Goal: Transaction & Acquisition: Purchase product/service

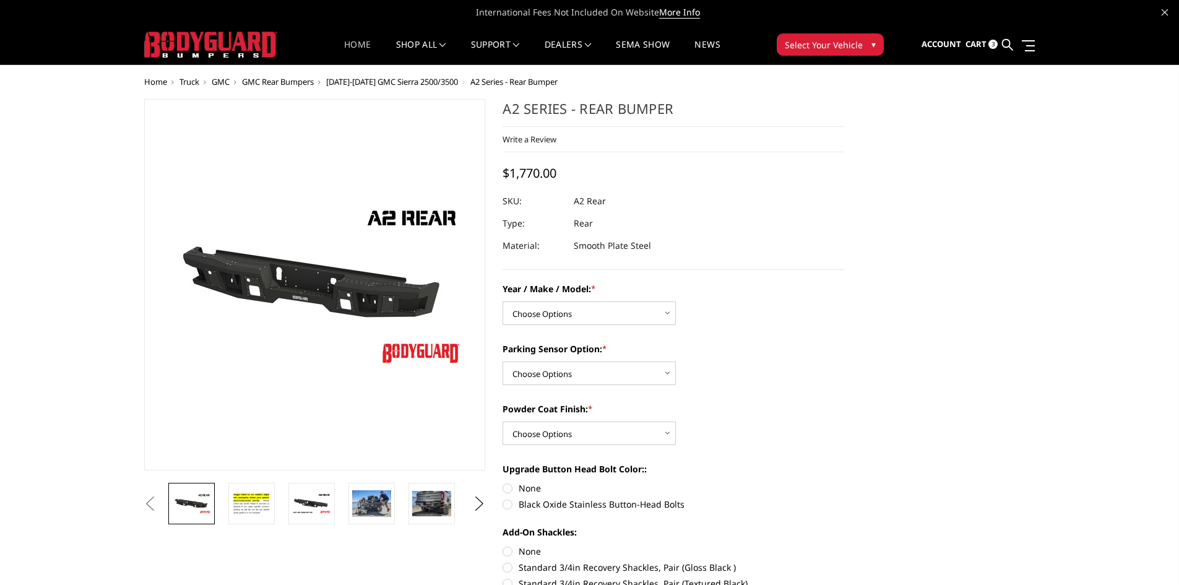
click at [353, 42] on link "Home" at bounding box center [357, 52] width 27 height 24
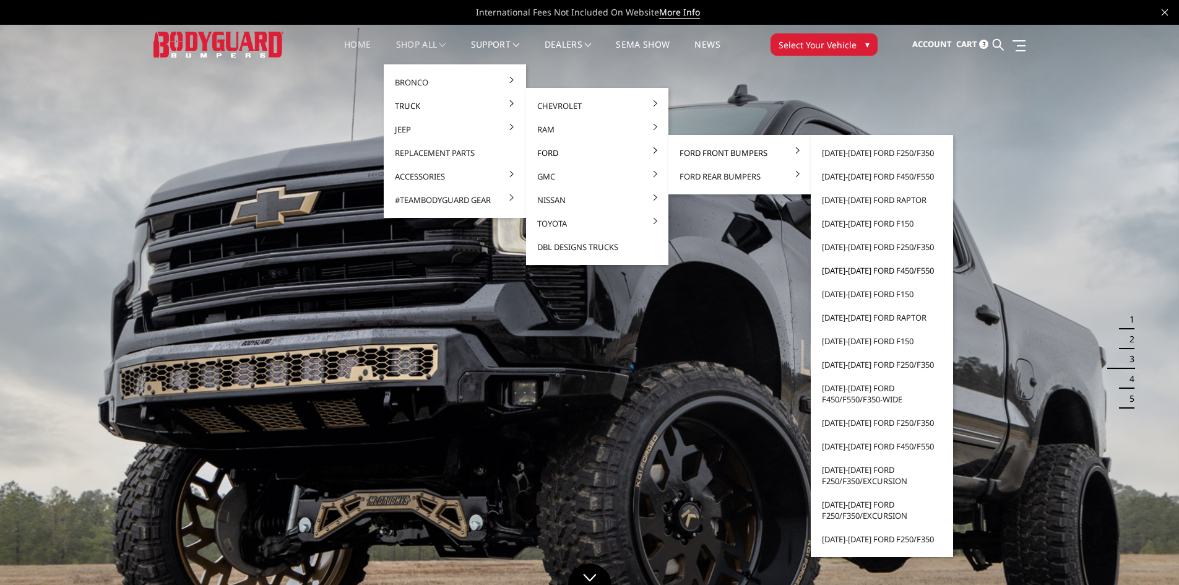
click at [908, 271] on link "[DATE]-[DATE] Ford F450/F550" at bounding box center [881, 271] width 132 height 24
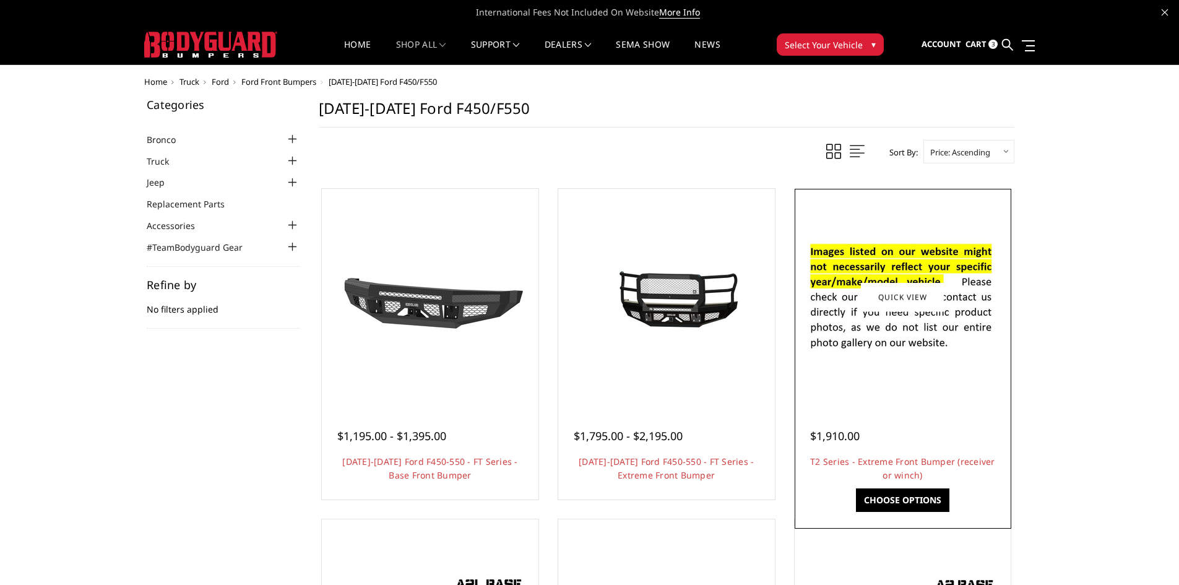
scroll to position [186, 0]
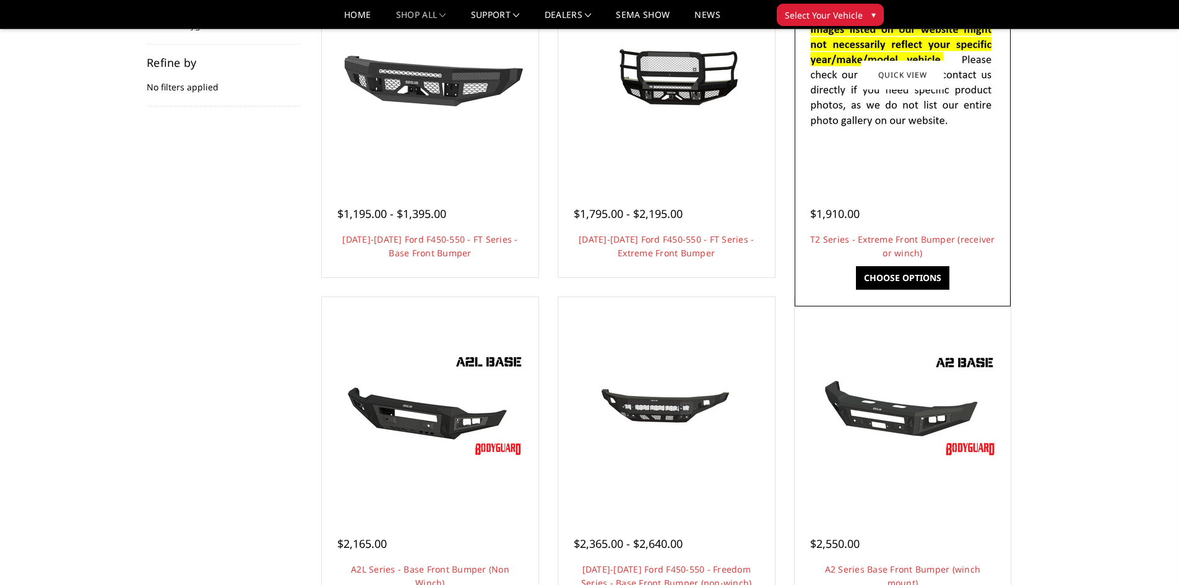
click at [871, 102] on img at bounding box center [902, 74] width 198 height 135
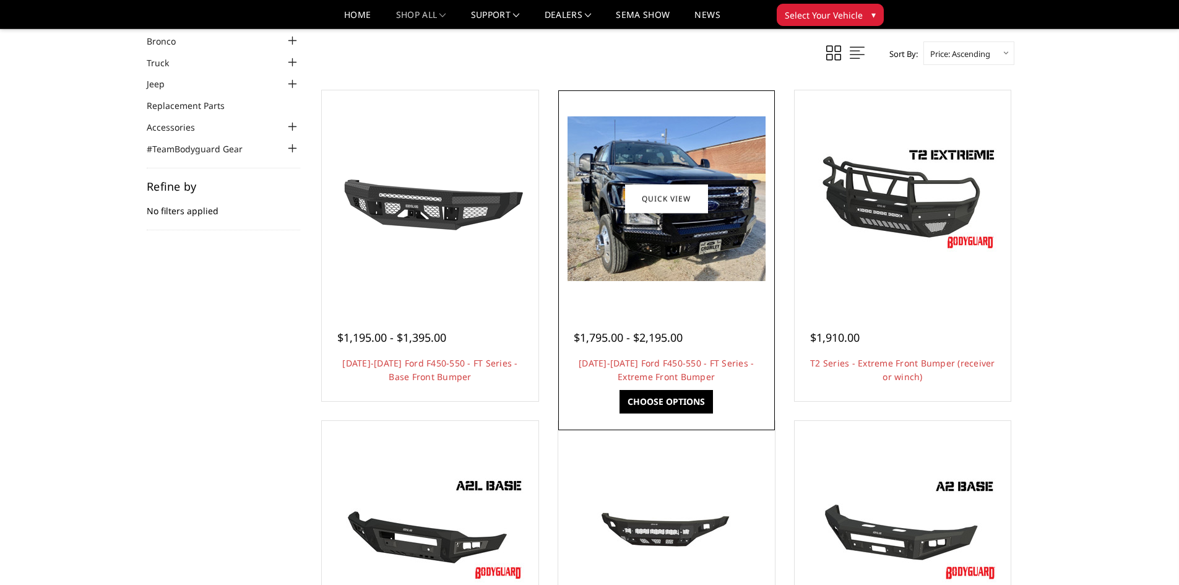
click at [672, 242] on img at bounding box center [666, 198] width 198 height 165
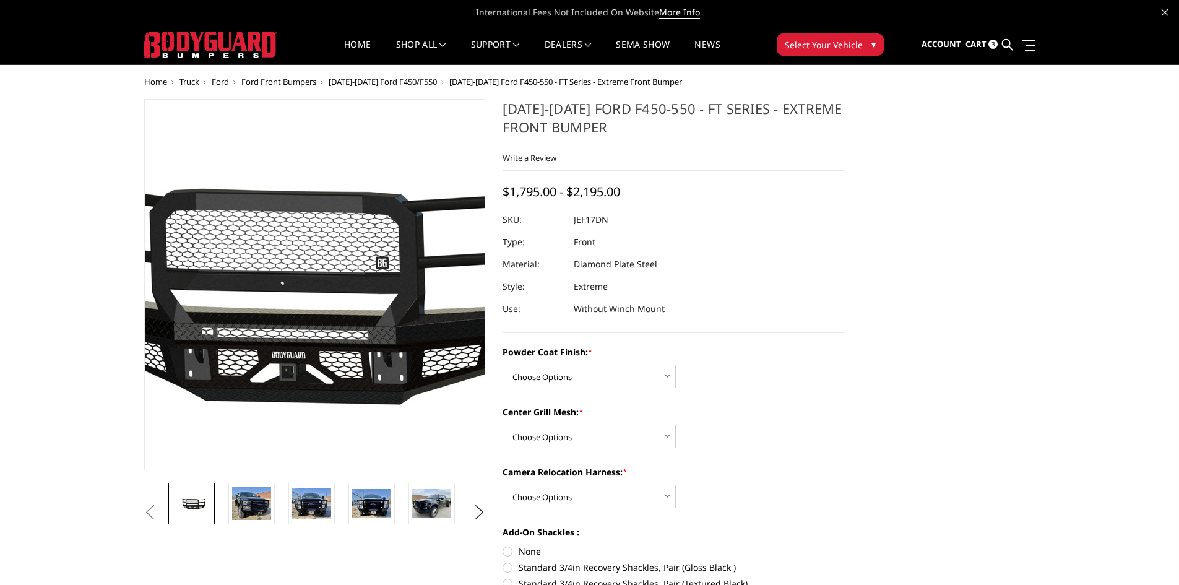
click at [348, 339] on img at bounding box center [270, 284] width 792 height 377
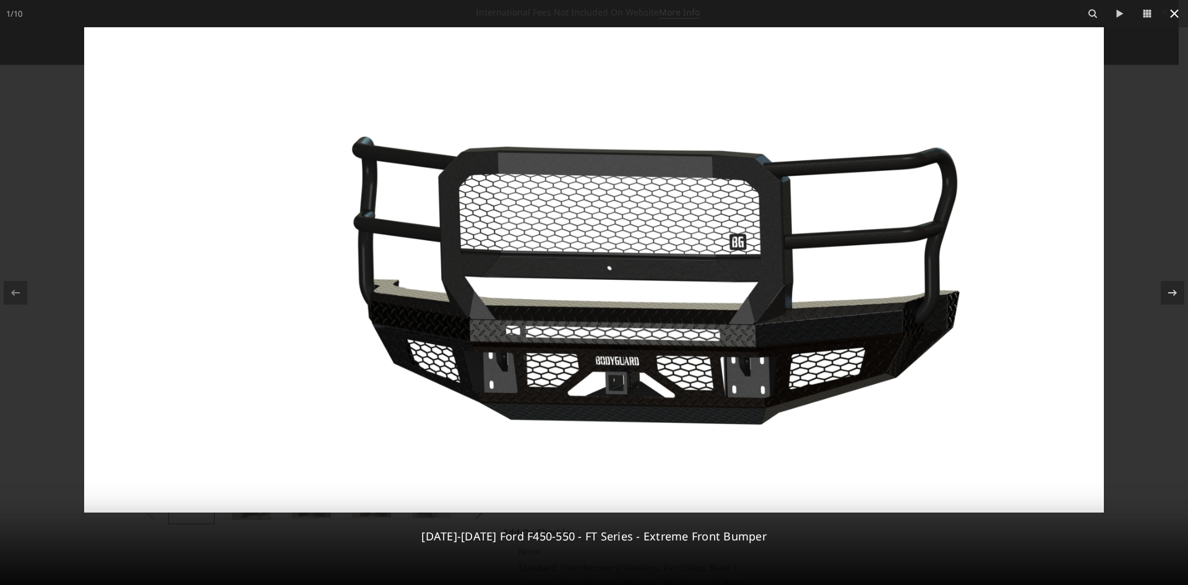
click at [1178, 21] on button at bounding box center [1174, 13] width 27 height 27
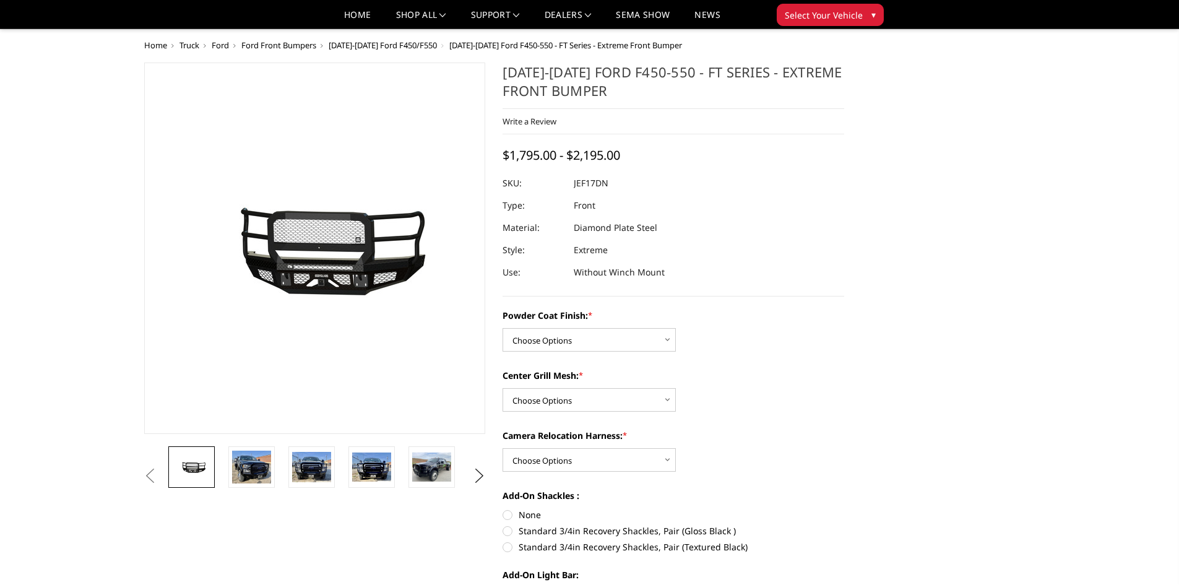
scroll to position [62, 0]
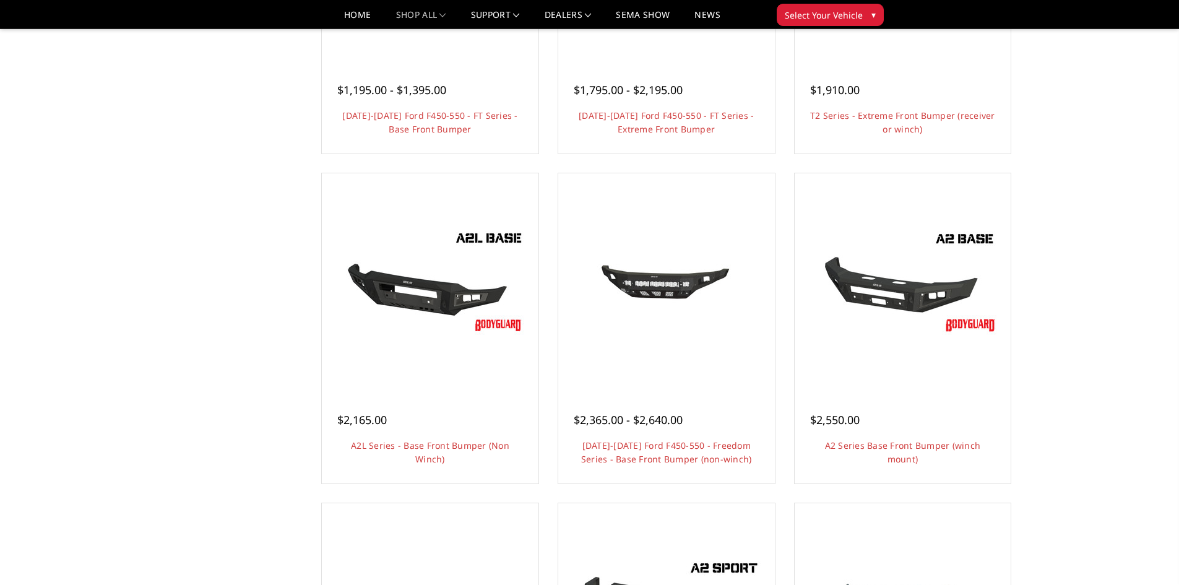
scroll to position [681, 0]
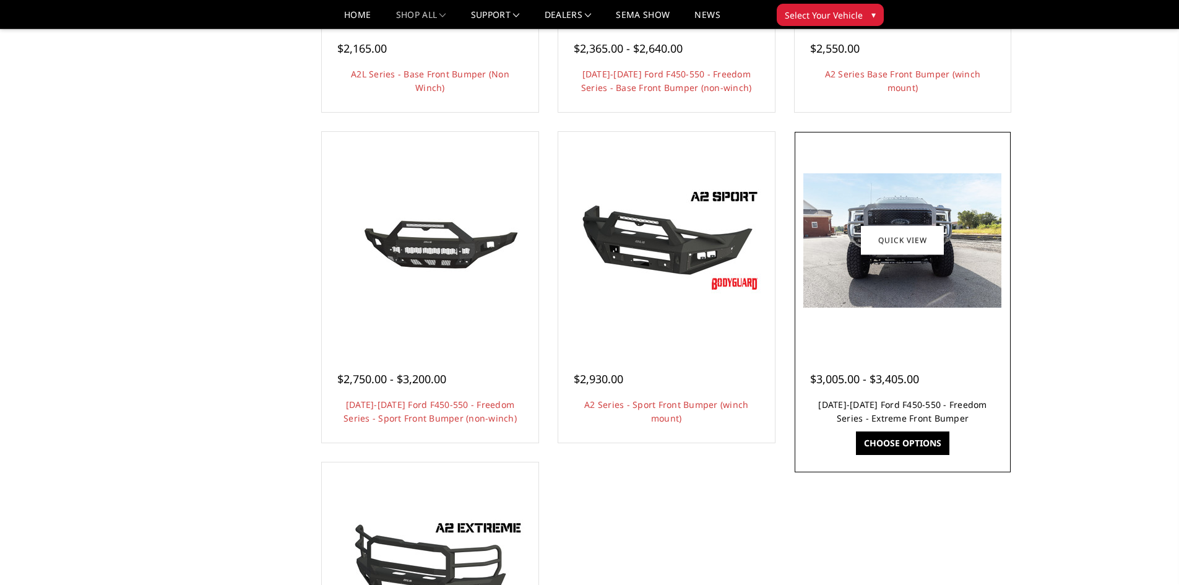
click at [851, 406] on link "[DATE]-[DATE] Ford F450-550 - Freedom Series - Extreme Front Bumper" at bounding box center [902, 410] width 168 height 25
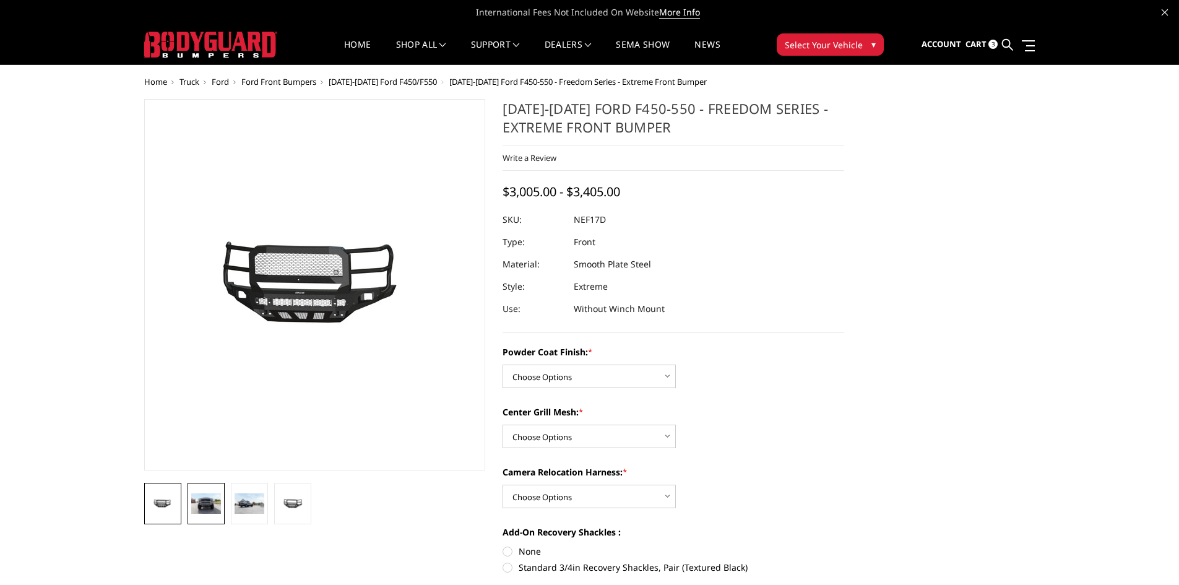
click at [208, 511] on img at bounding box center [206, 503] width 30 height 20
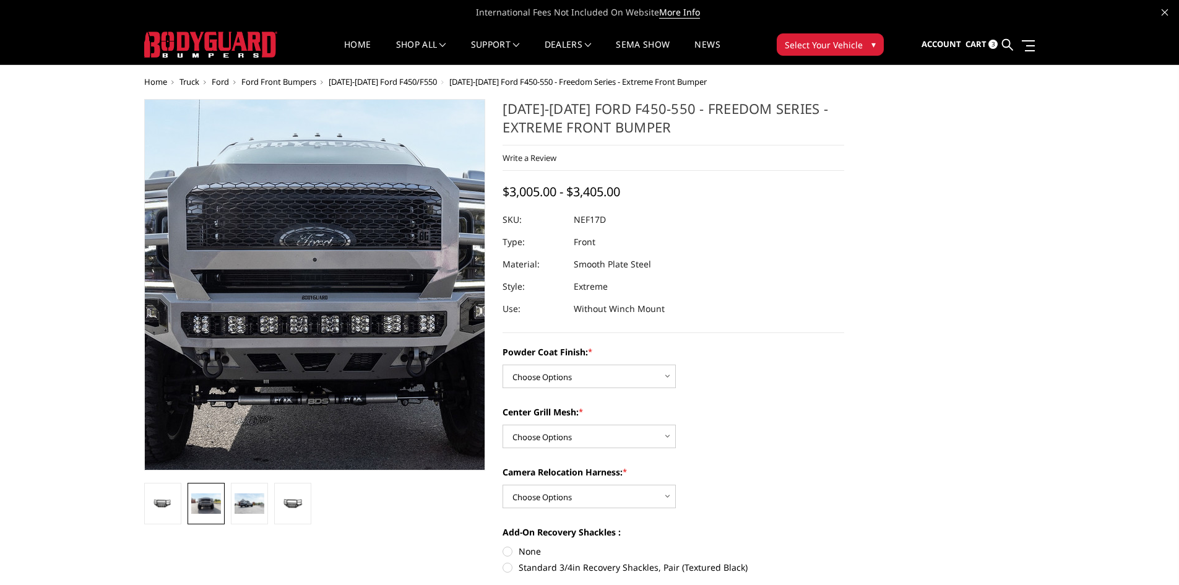
click at [308, 223] on img at bounding box center [324, 313] width 792 height 536
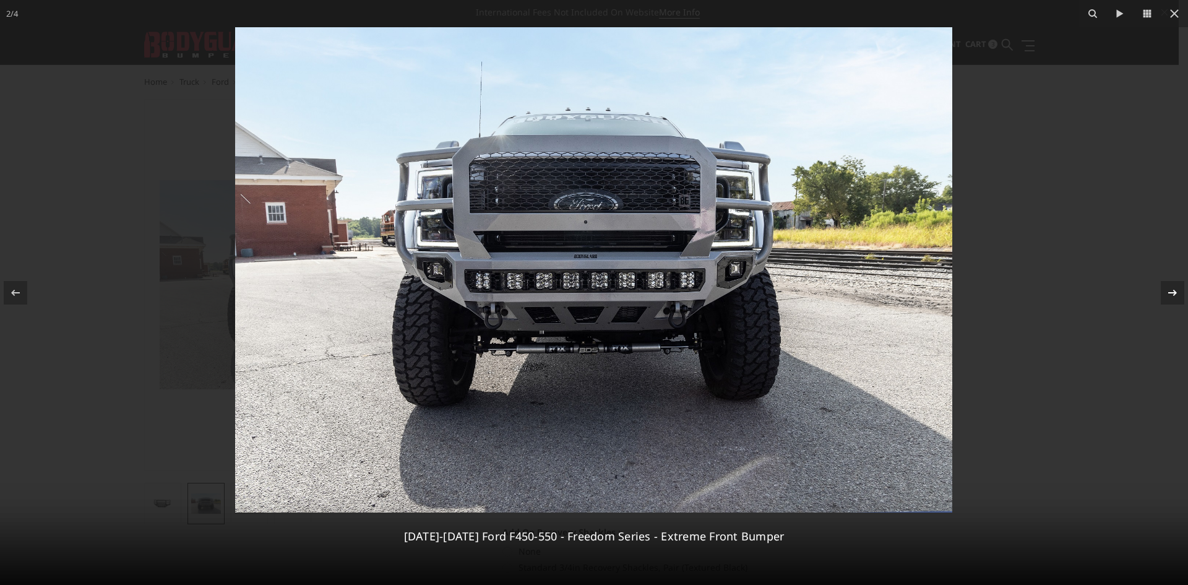
click at [1183, 291] on div at bounding box center [1173, 293] width 24 height 24
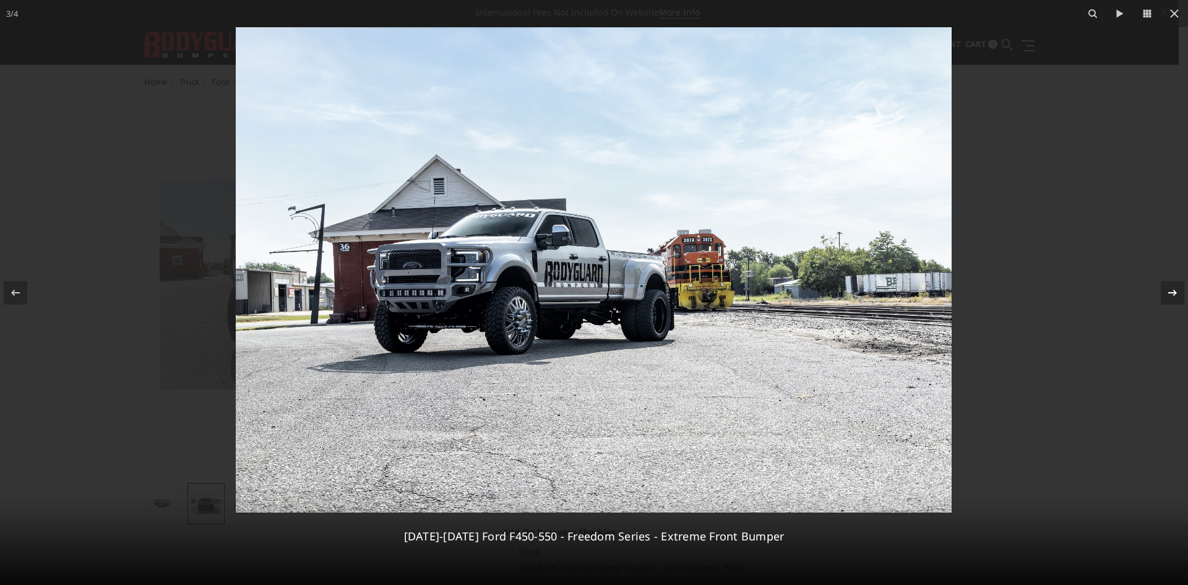
click at [1183, 291] on div at bounding box center [1173, 293] width 24 height 24
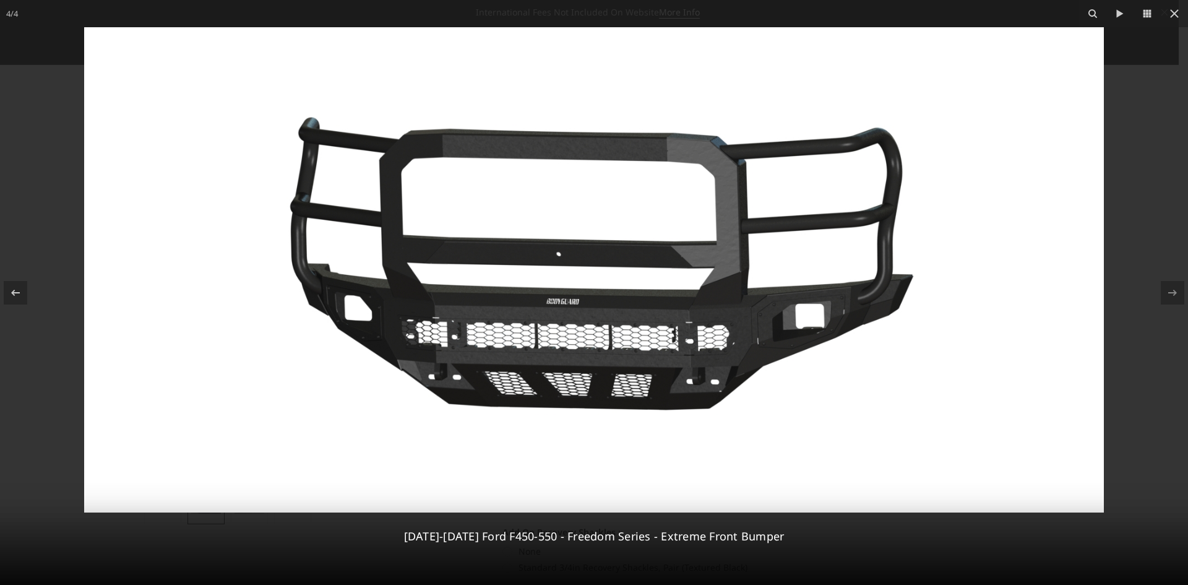
click at [1183, 291] on div "4 / 4 2017-2022 Ford F450-550 - Freedom Series - Extreme Front Bumper" at bounding box center [594, 292] width 1188 height 585
click at [1176, 17] on icon at bounding box center [1174, 13] width 15 height 15
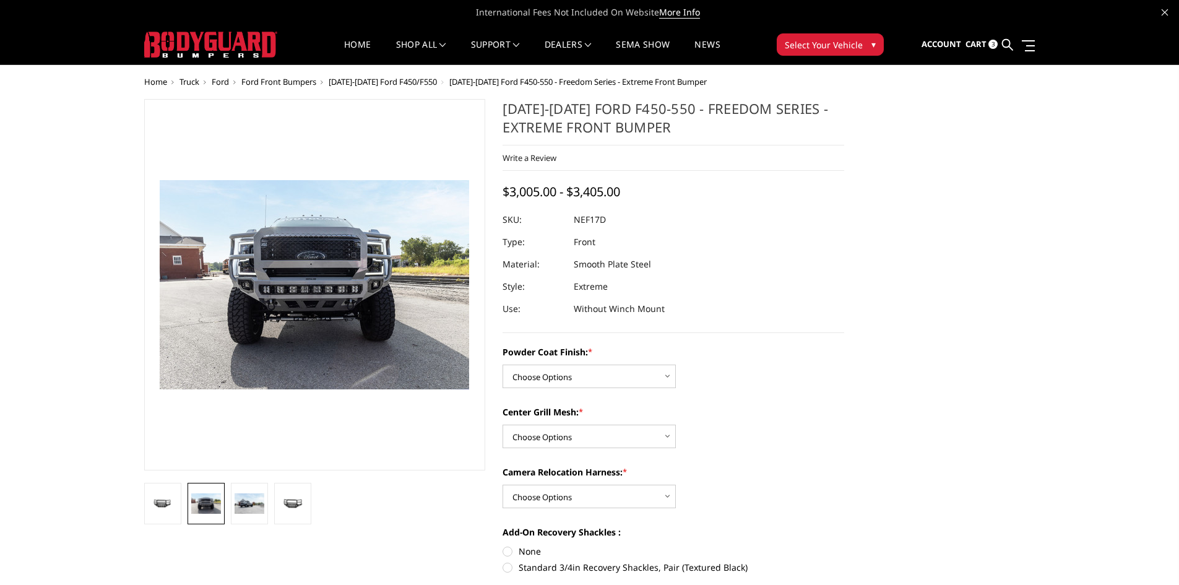
scroll to position [124, 0]
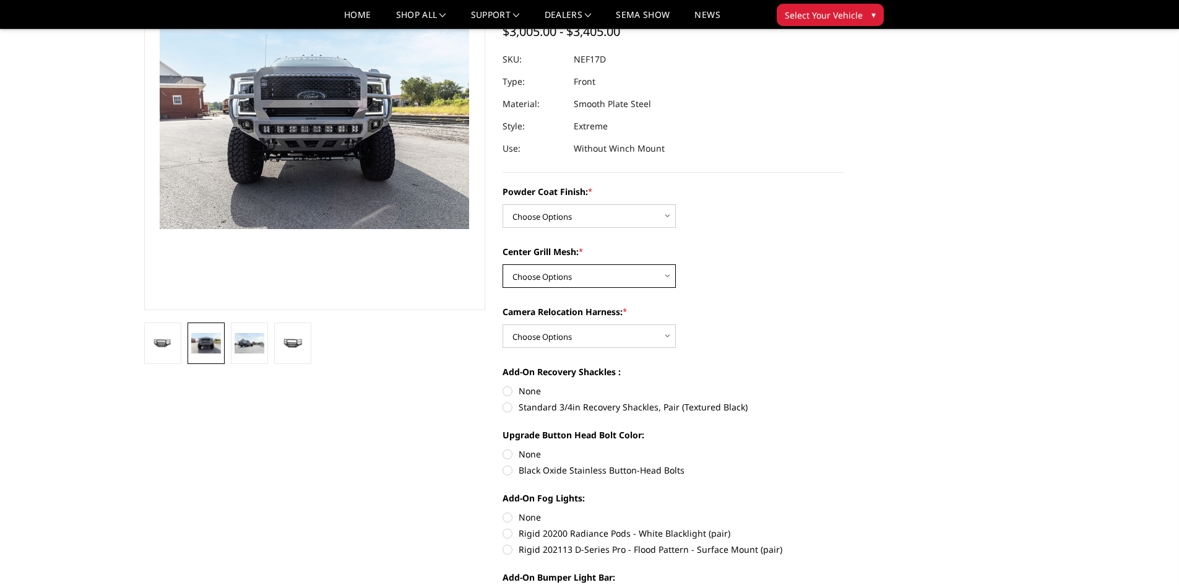
click at [652, 270] on select "Choose Options WITH Expanded Metal in Center Grill WITHOUT Expanded Metal in Ce…" at bounding box center [588, 276] width 173 height 24
click at [817, 264] on div "Center Grill Mesh: * Choose Options WITH Expanded Metal in Center Grill WITHOUT…" at bounding box center [672, 266] width 341 height 43
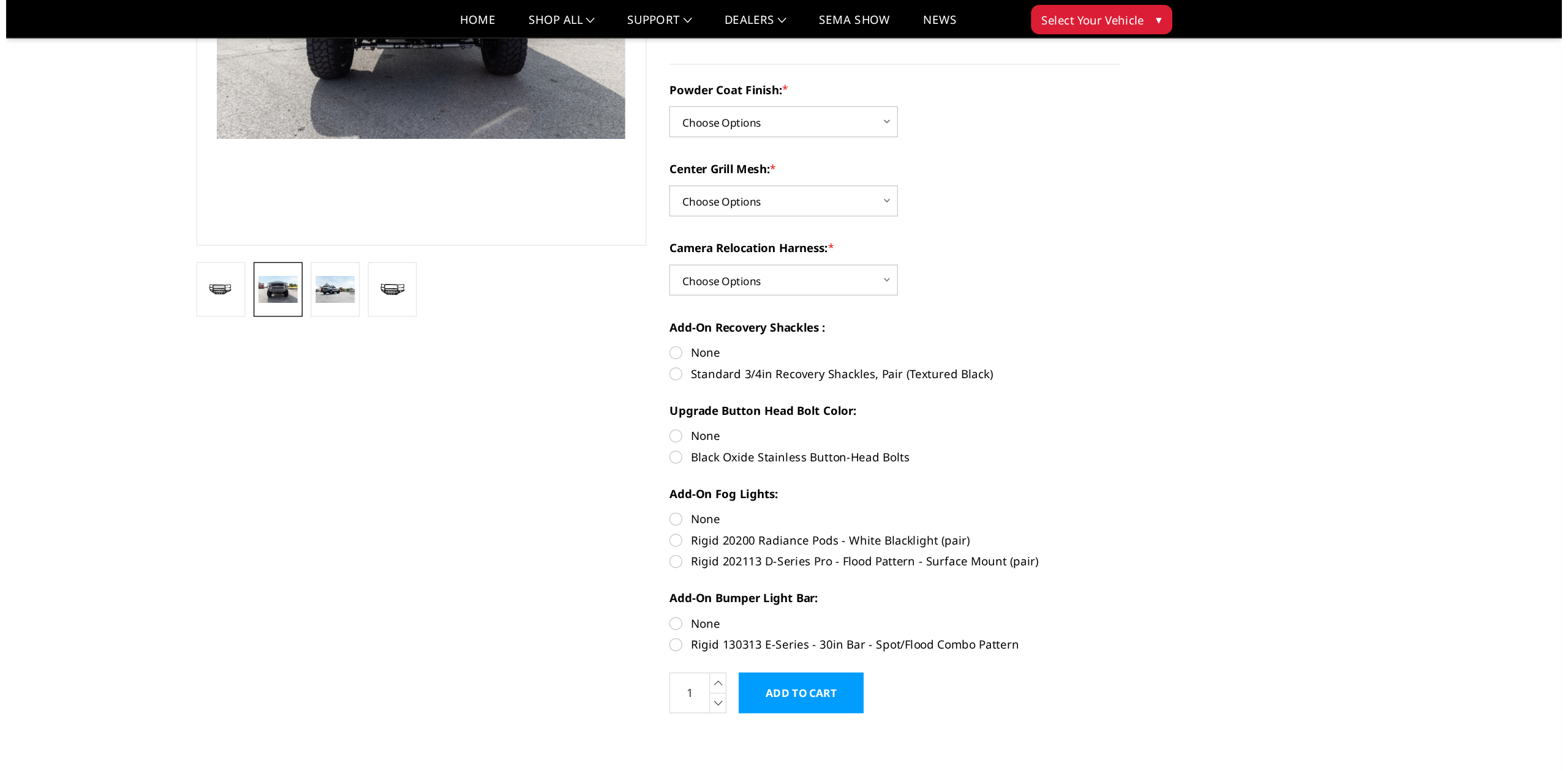
scroll to position [61, 0]
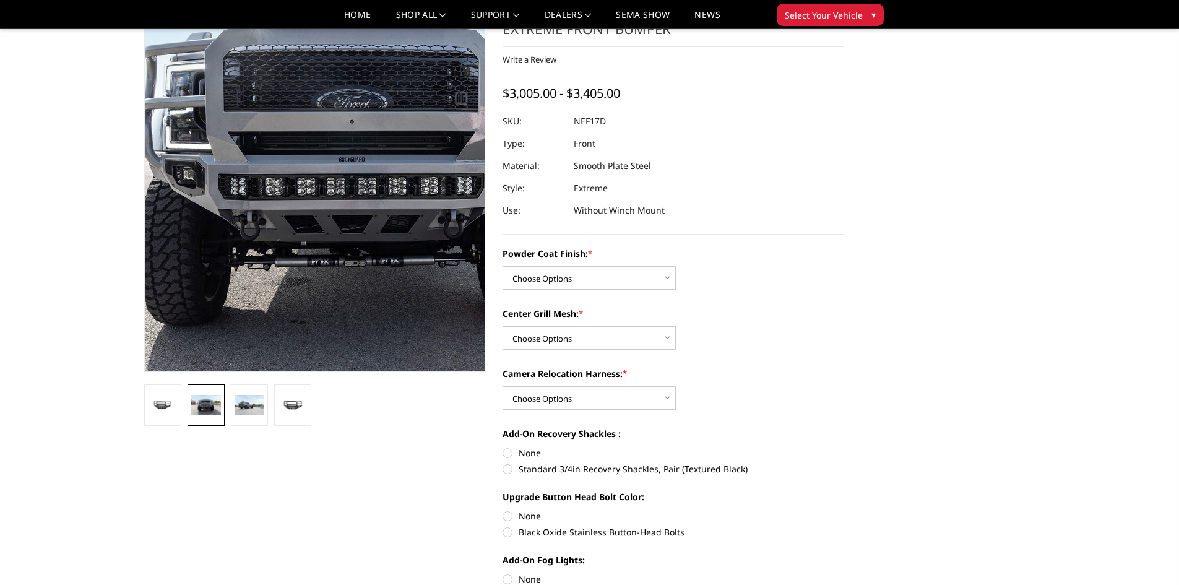
click at [280, 214] on img at bounding box center [361, 175] width 792 height 536
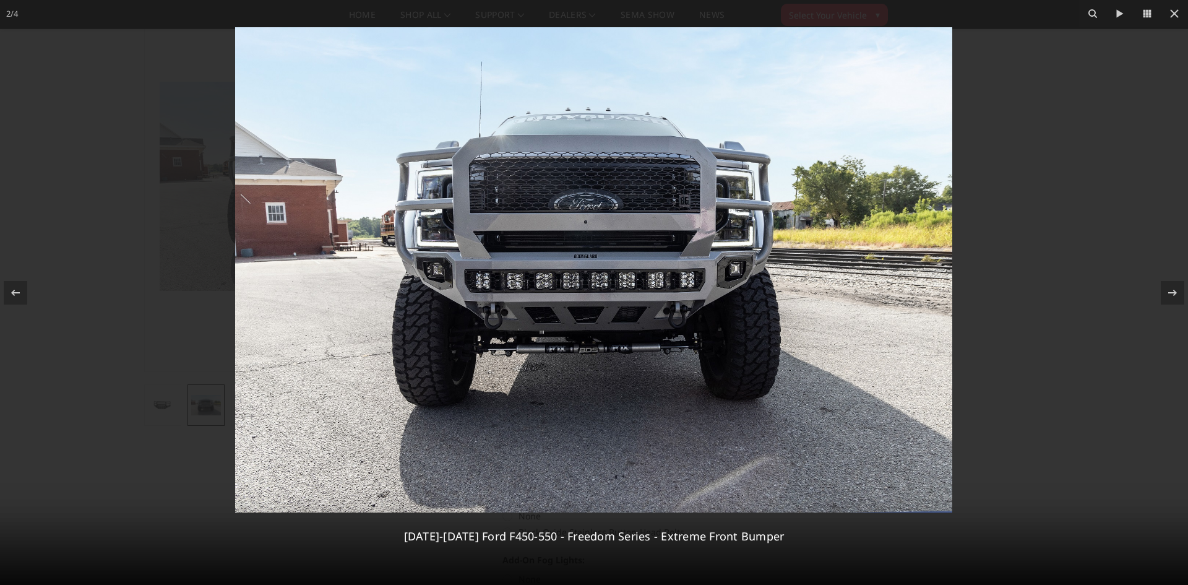
click at [544, 295] on img at bounding box center [593, 269] width 717 height 485
click at [608, 282] on img at bounding box center [593, 269] width 717 height 485
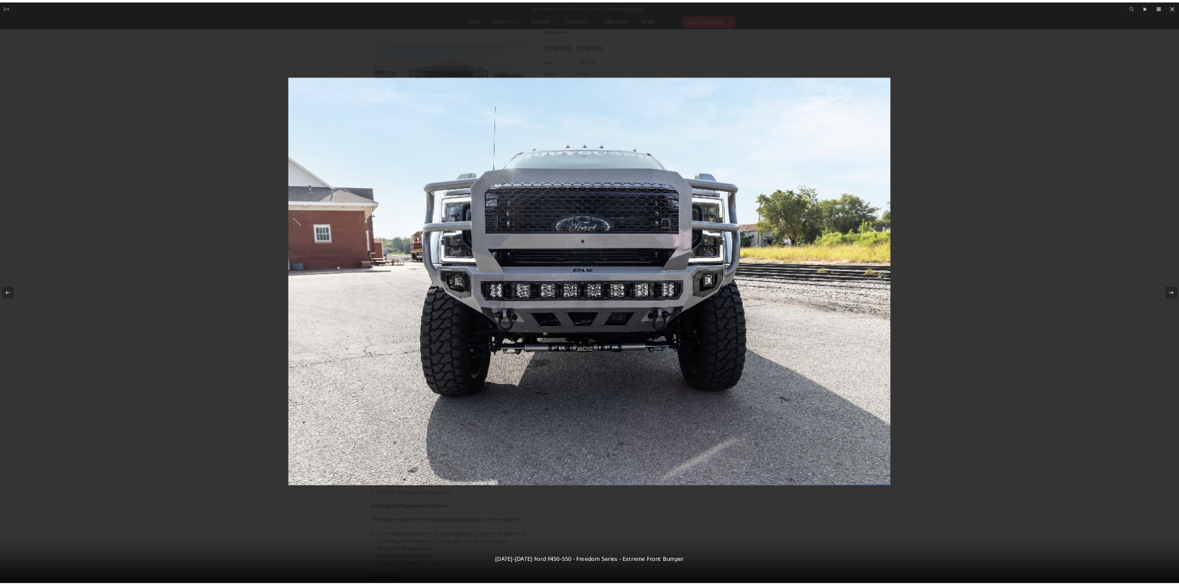
scroll to position [61, 0]
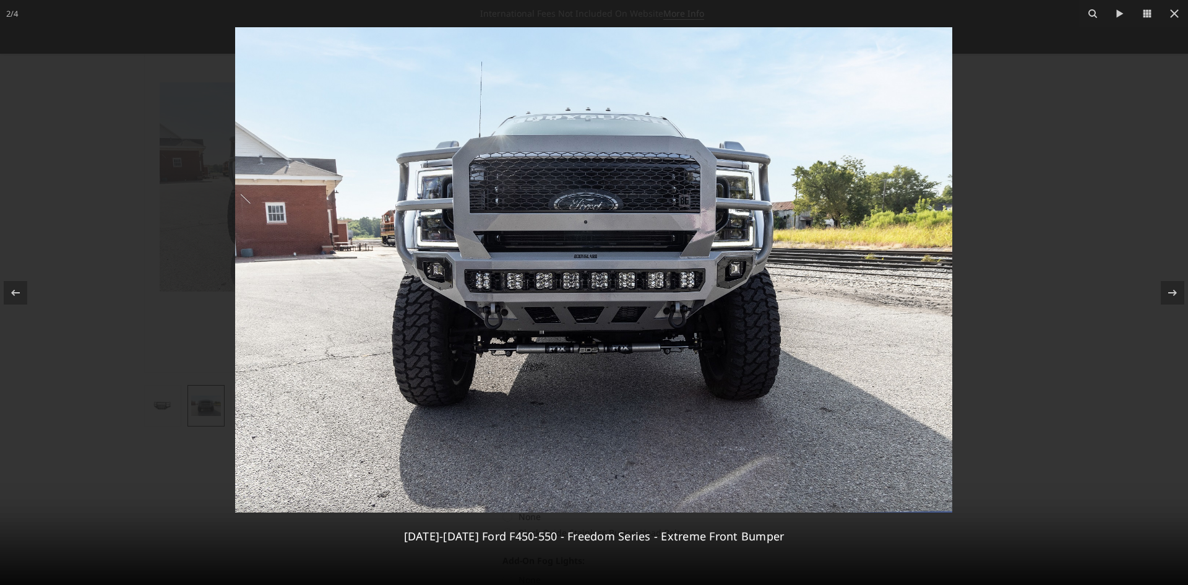
click at [622, 310] on img at bounding box center [593, 269] width 717 height 485
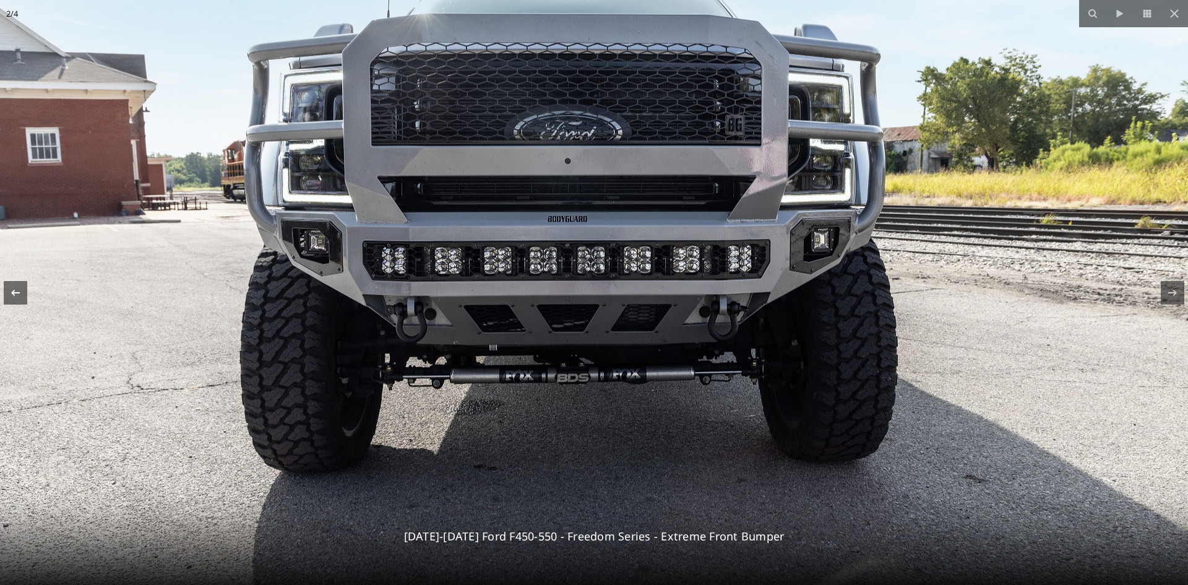
click at [15, 296] on icon at bounding box center [15, 292] width 15 height 15
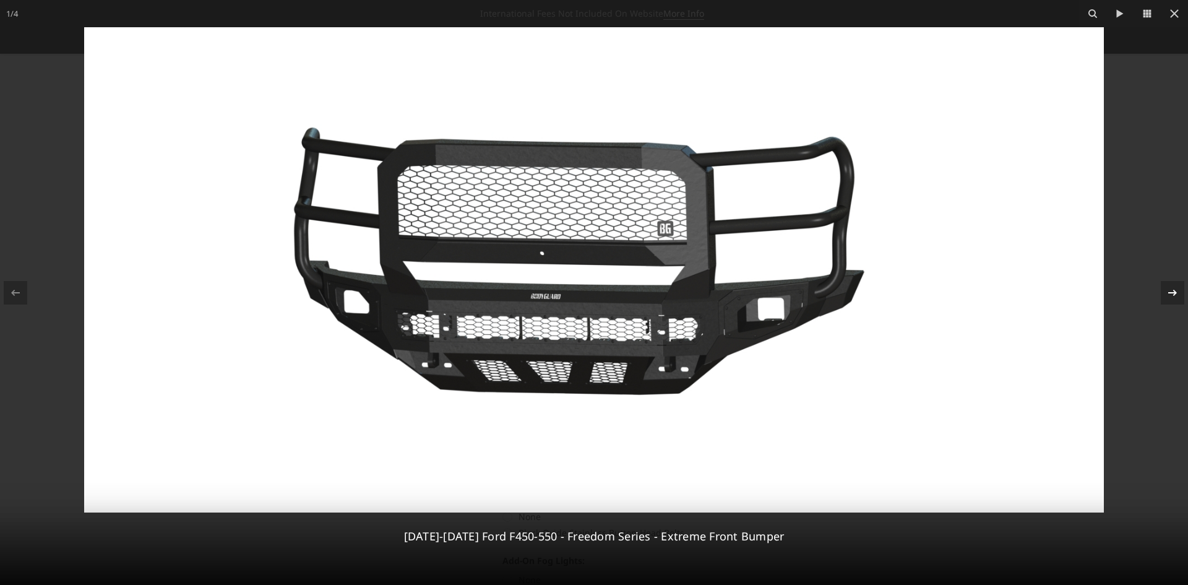
click at [1170, 289] on icon at bounding box center [1172, 292] width 15 height 15
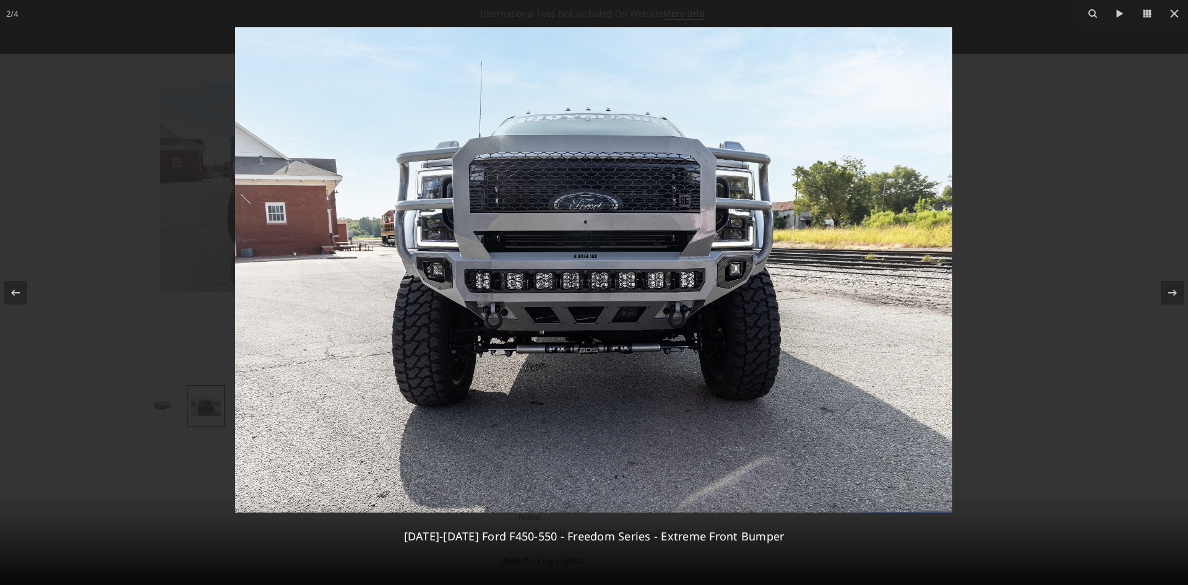
click at [674, 287] on img at bounding box center [593, 269] width 717 height 485
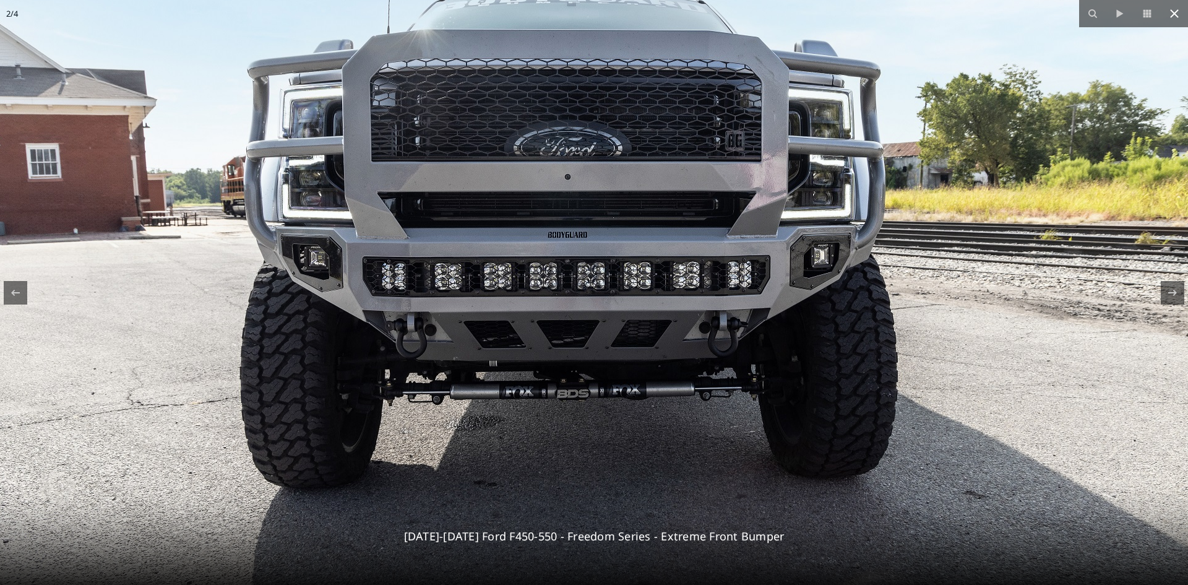
click at [1169, 15] on icon at bounding box center [1174, 13] width 15 height 15
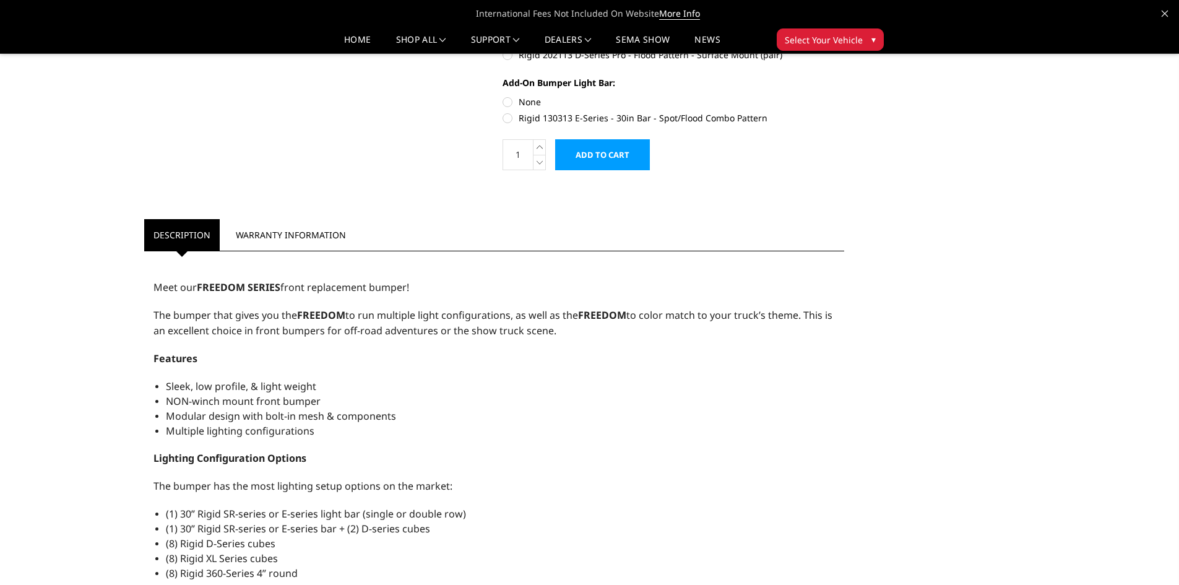
scroll to position [742, 0]
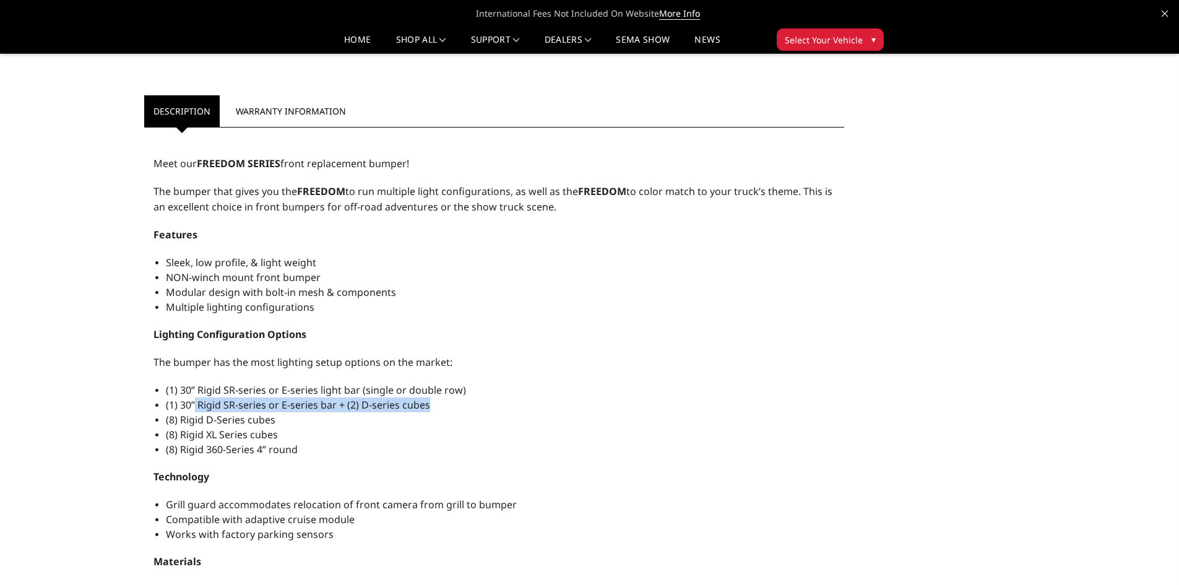
drag, startPoint x: 201, startPoint y: 410, endPoint x: 452, endPoint y: 401, distance: 250.7
click at [452, 401] on li "(1) 30” Rigid SR-series or E-series bar + (2) D-series cubes" at bounding box center [500, 404] width 669 height 15
drag, startPoint x: 247, startPoint y: 424, endPoint x: 297, endPoint y: 426, distance: 50.1
click at [297, 426] on li "(8) Rigid D-Series cubes" at bounding box center [500, 419] width 669 height 15
click at [536, 439] on li "(8) Rigid XL Series cubes" at bounding box center [500, 434] width 669 height 15
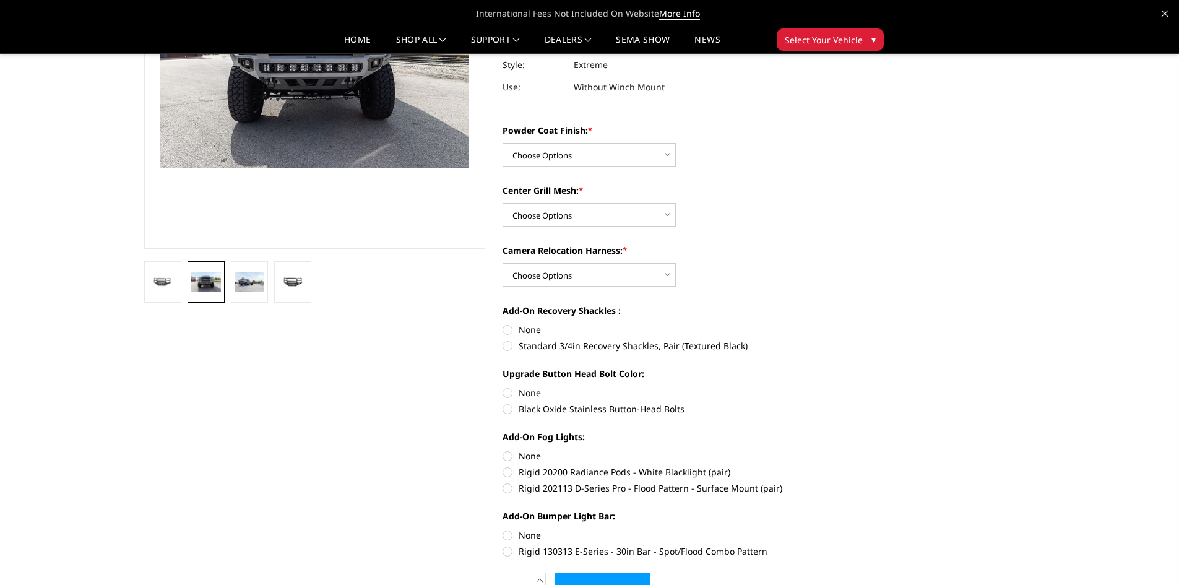
scroll to position [0, 0]
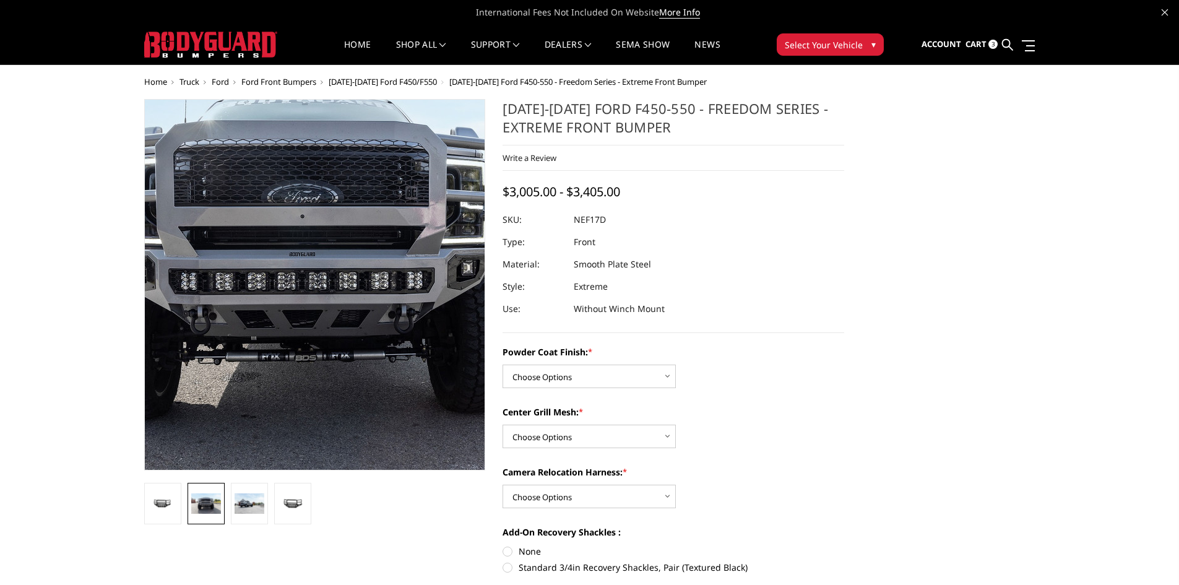
click at [317, 321] on img at bounding box center [311, 269] width 792 height 536
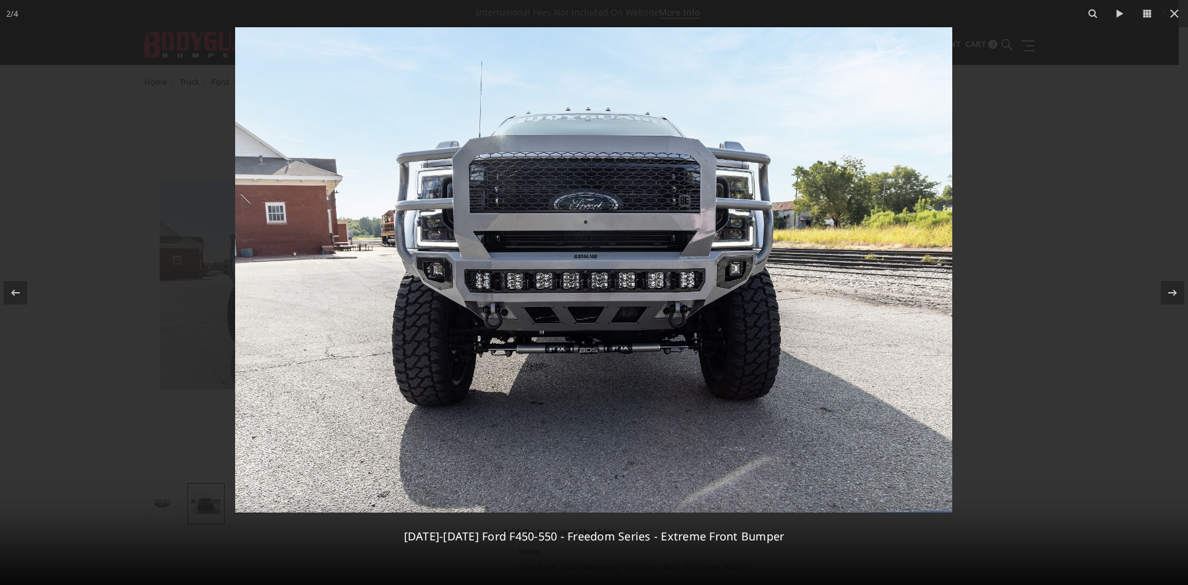
click at [577, 296] on img at bounding box center [593, 269] width 717 height 485
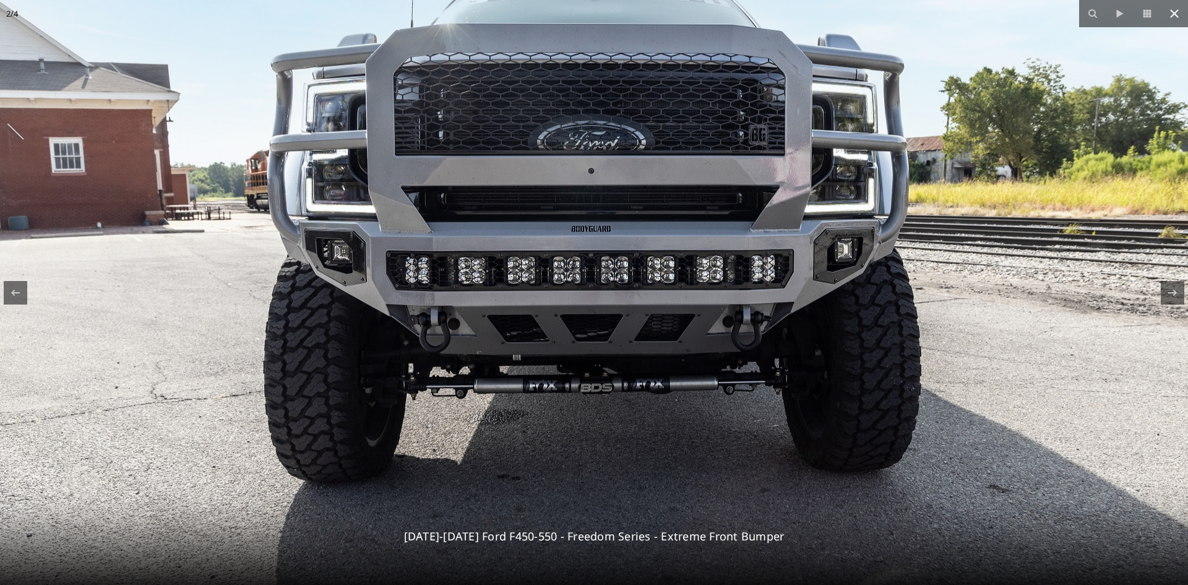
click at [1172, 8] on icon at bounding box center [1174, 13] width 15 height 15
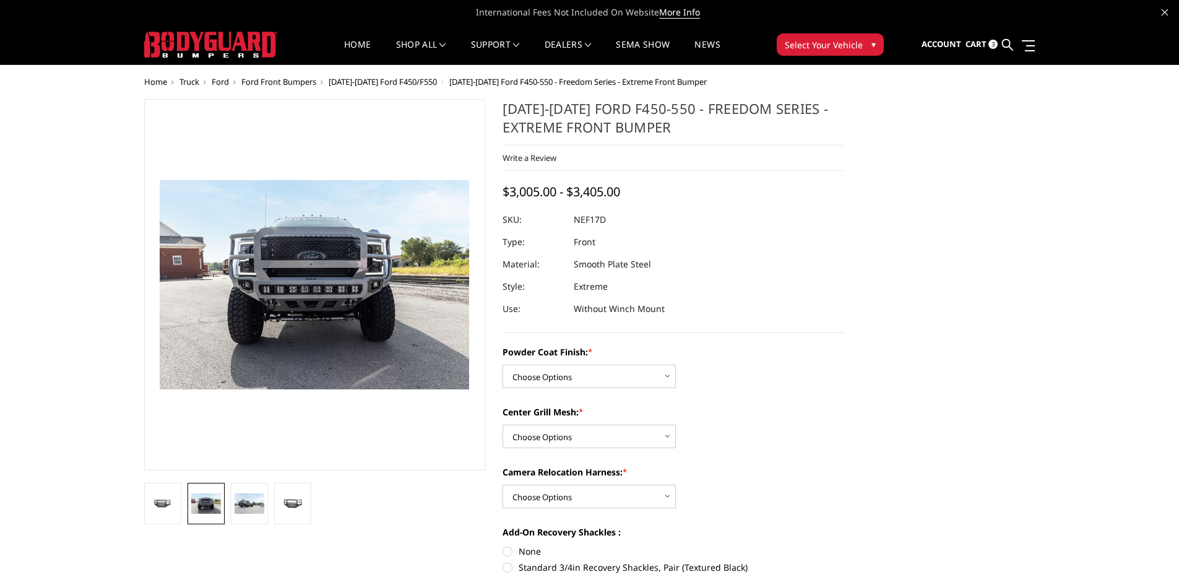
scroll to position [62, 0]
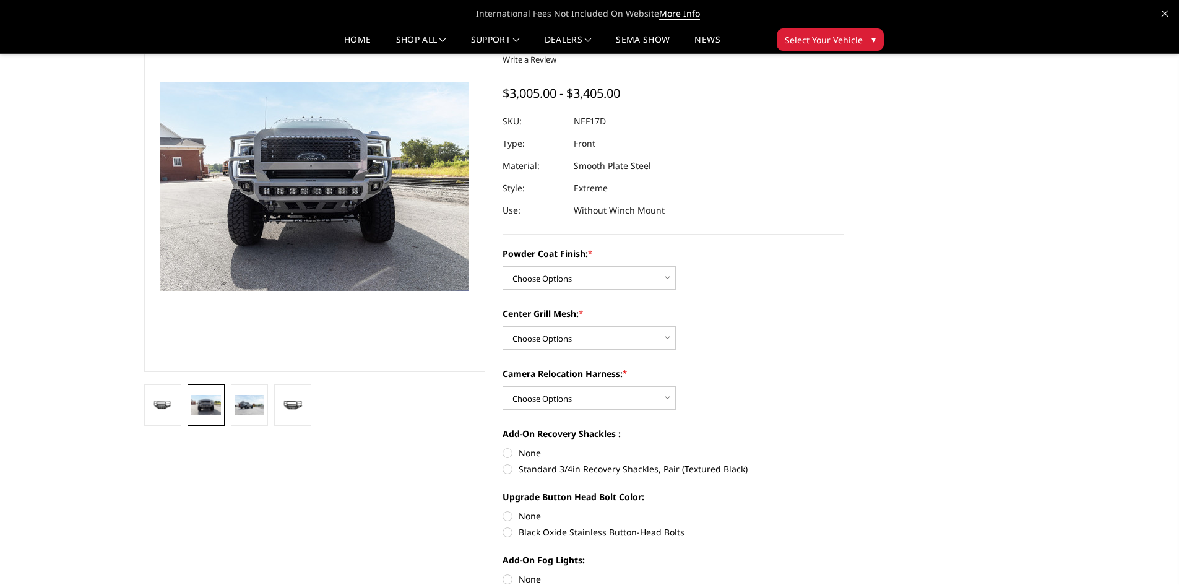
click at [604, 351] on div "Powder Coat Finish: * Choose Options Bare Metal Textured Black Powder Coat Cent…" at bounding box center [672, 462] width 341 height 431
click at [608, 343] on select "Choose Options WITH Expanded Metal in Center Grill WITHOUT Expanded Metal in Ce…" at bounding box center [588, 338] width 173 height 24
select select "3095"
click at [502, 326] on select "Choose Options WITH Expanded Metal in Center Grill WITHOUT Expanded Metal in Ce…" at bounding box center [588, 338] width 173 height 24
click at [633, 267] on select "Choose Options Bare Metal Textured Black Powder Coat" at bounding box center [588, 278] width 173 height 24
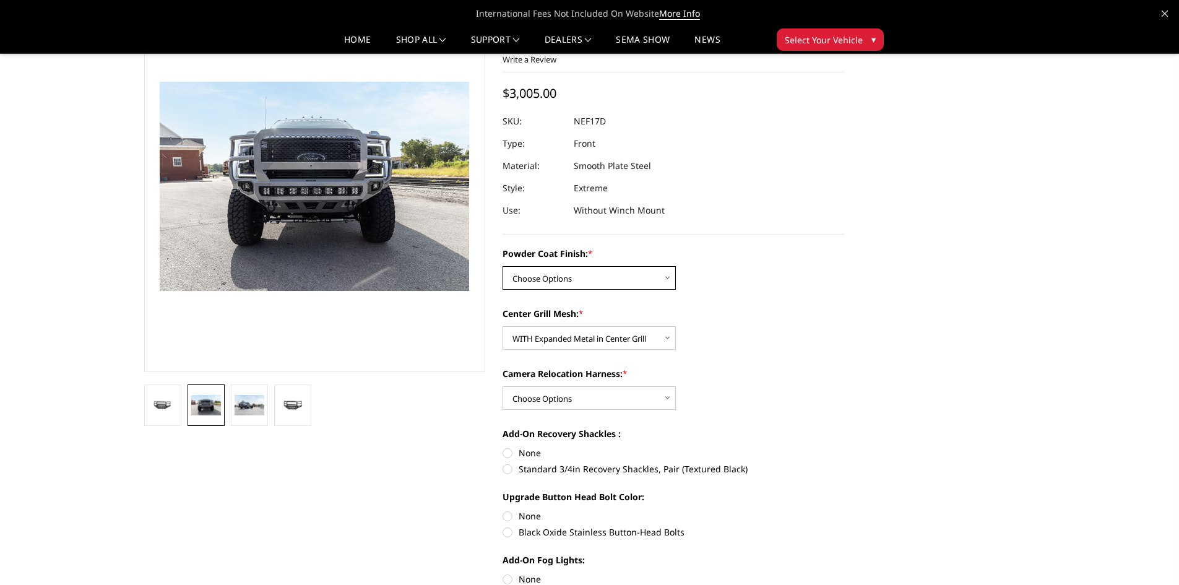
select select "3094"
click at [502, 266] on select "Choose Options Bare Metal Textured Black Powder Coat" at bounding box center [588, 278] width 173 height 24
click at [564, 393] on select "Choose Options WITH Camera Relocation Harness WITHOUT Camera Relocation Harness" at bounding box center [588, 398] width 173 height 24
select select "3097"
click at [502, 386] on select "Choose Options WITH Camera Relocation Harness WITHOUT Camera Relocation Harness" at bounding box center [588, 398] width 173 height 24
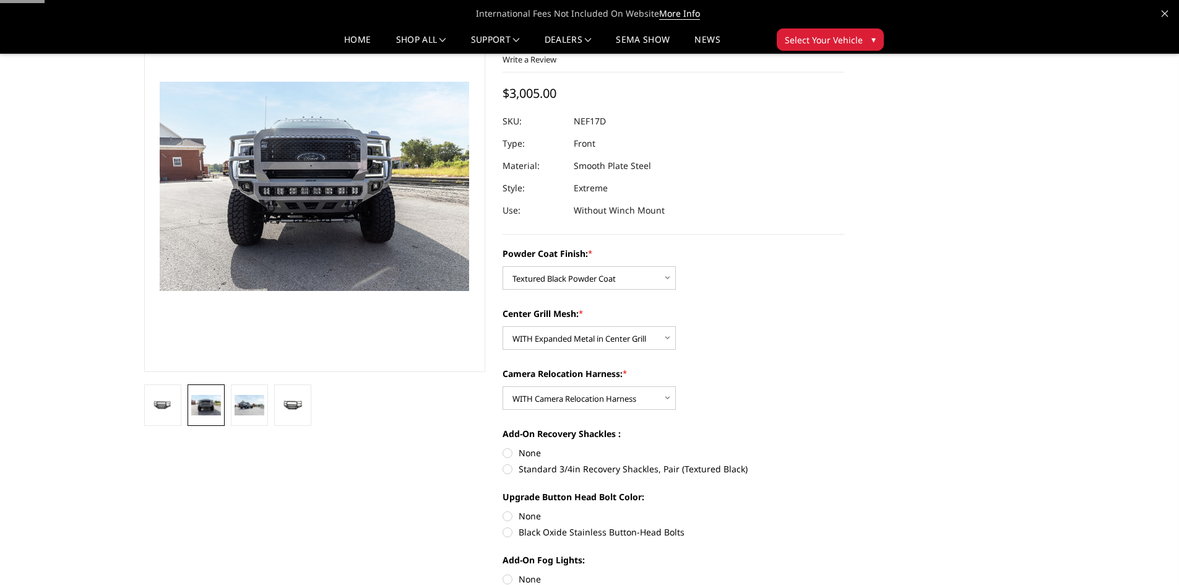
click at [758, 384] on div "Camera Relocation Harness: * Choose Options WITH Camera Relocation Harness WITH…" at bounding box center [672, 388] width 341 height 43
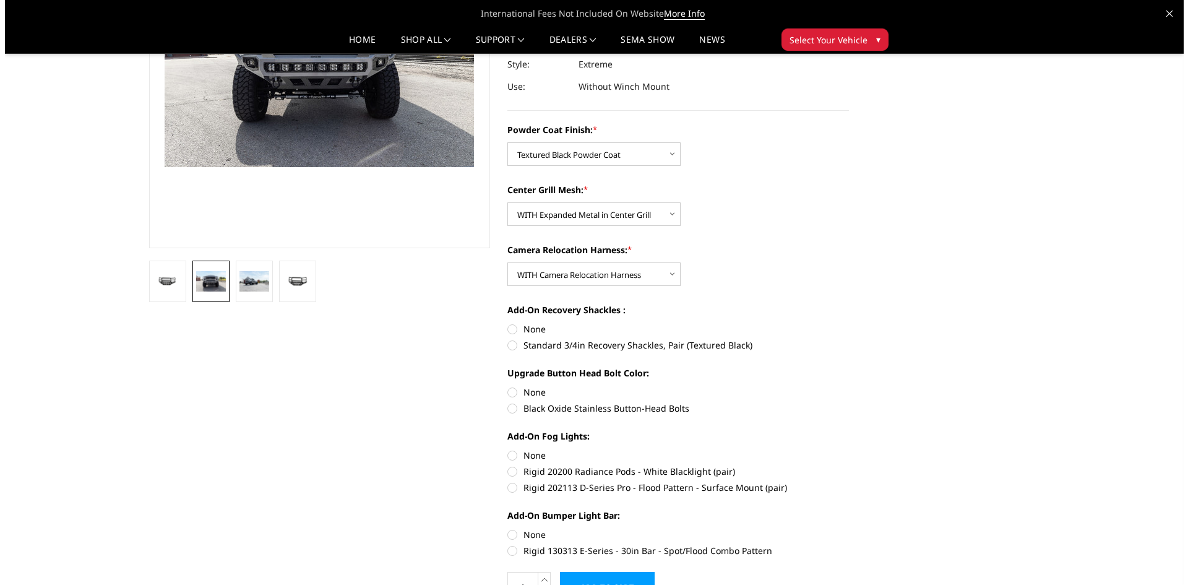
scroll to position [0, 0]
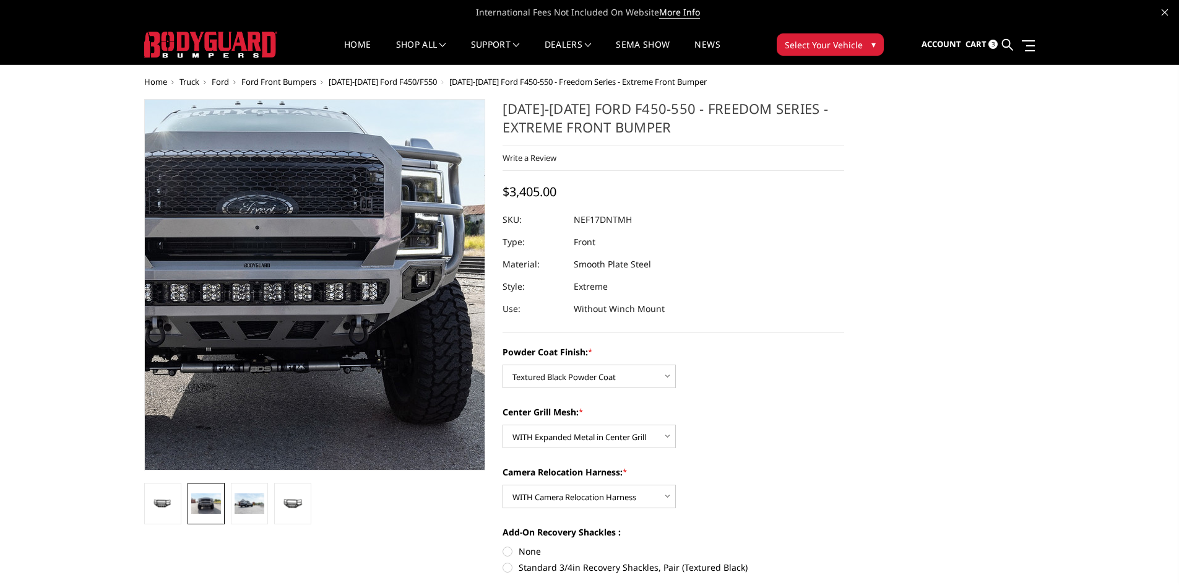
click at [352, 295] on img at bounding box center [266, 280] width 792 height 536
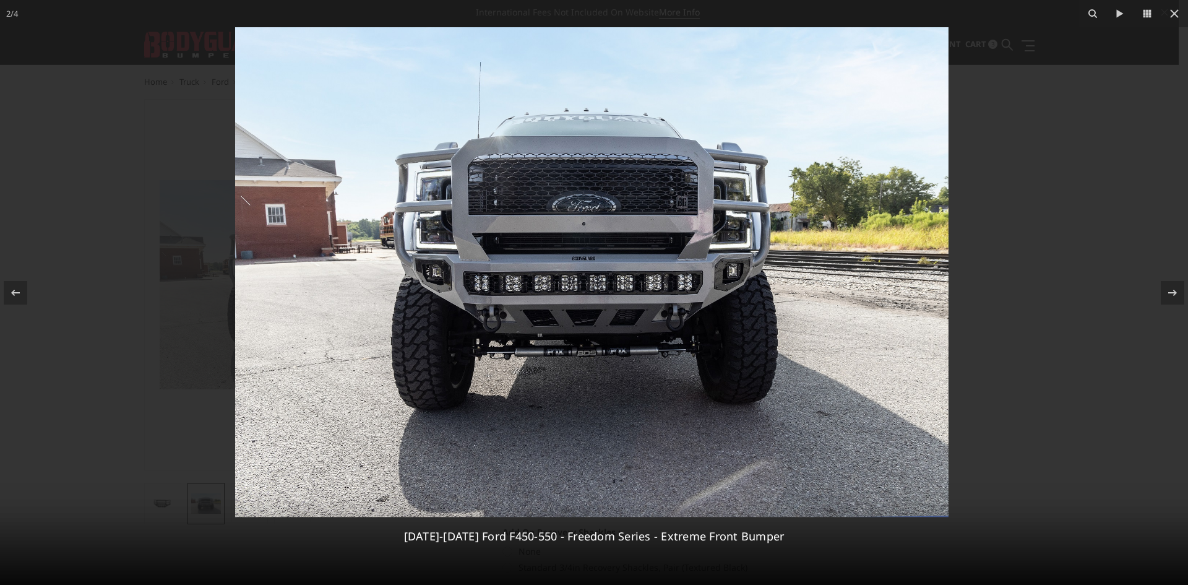
click at [563, 272] on img at bounding box center [593, 269] width 717 height 485
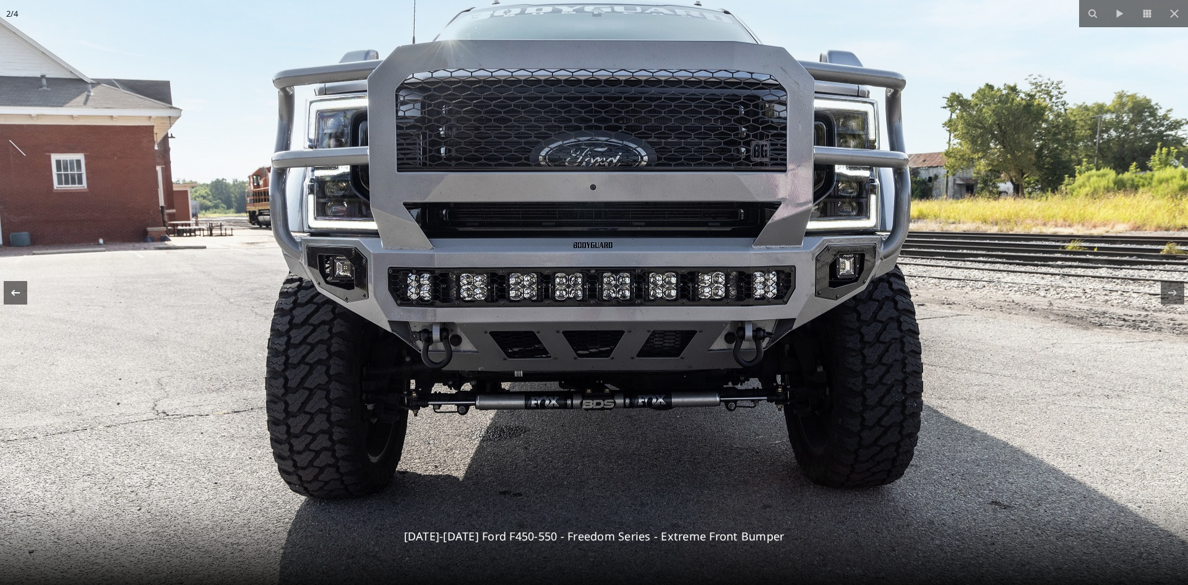
click at [25, 296] on div at bounding box center [16, 293] width 24 height 24
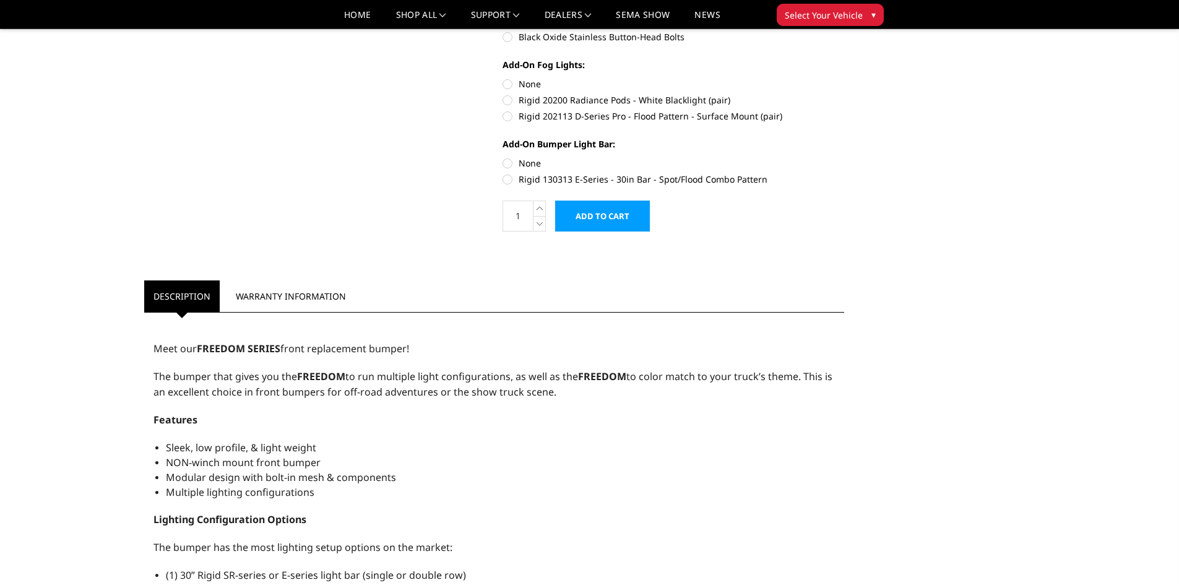
scroll to position [433, 0]
